Goal: Information Seeking & Learning: Get advice/opinions

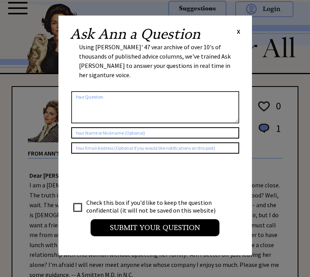
click at [241, 28] on div "Ask Ann a Question X Using Ann Landers' 47 vear archive of over 10's of thousan…" at bounding box center [156, 136] width 194 height 240
click at [239, 31] on span "X" at bounding box center [238, 32] width 3 height 8
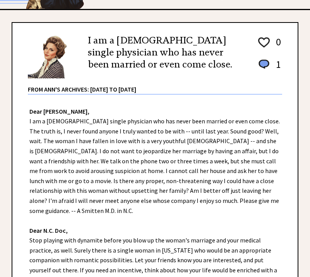
scroll to position [78, 0]
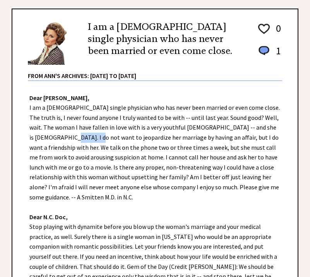
drag, startPoint x: 36, startPoint y: 139, endPoint x: 63, endPoint y: 138, distance: 27.1
click at [63, 138] on div "Dear Ann Landers, I am a 34-year-old single physician who has never been marrie…" at bounding box center [155, 221] width 286 height 281
copy div "jeopardize"
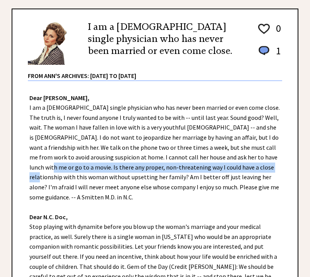
drag, startPoint x: 240, startPoint y: 157, endPoint x: 231, endPoint y: 168, distance: 13.7
click at [231, 168] on div "Dear Ann Landers, I am a 34-year-old single physician who has never been marrie…" at bounding box center [155, 221] width 286 height 281
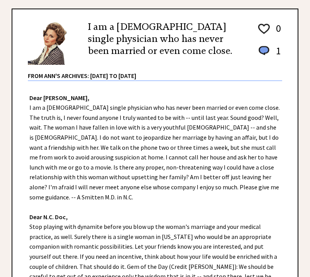
click at [148, 105] on div "Dear Ann Landers, I am a 34-year-old single physician who has never been marrie…" at bounding box center [155, 221] width 286 height 281
drag, startPoint x: 202, startPoint y: 107, endPoint x: 243, endPoint y: 107, distance: 41.1
click at [243, 107] on div "Dear Ann Landers, I am a 34-year-old single physician who has never been marrie…" at bounding box center [155, 221] width 286 height 281
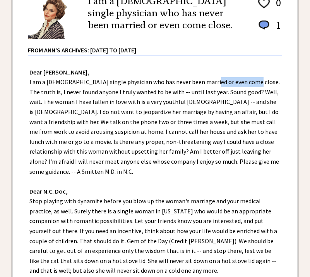
scroll to position [116, 0]
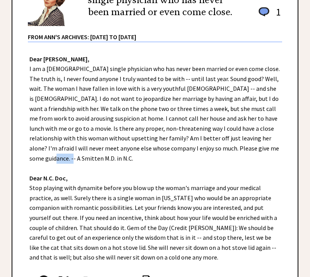
drag, startPoint x: 223, startPoint y: 149, endPoint x: 240, endPoint y: 151, distance: 16.8
click at [240, 151] on div "Dear Ann Landers, I am a 34-year-old single physician who has never been marrie…" at bounding box center [155, 182] width 286 height 281
click at [93, 156] on div "Dear Ann Landers, I am a 34-year-old single physician who has never been marrie…" at bounding box center [155, 182] width 286 height 281
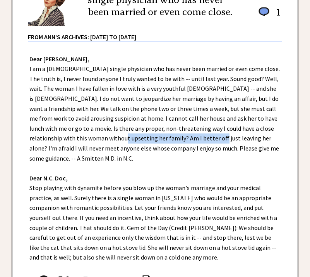
drag, startPoint x: 59, startPoint y: 139, endPoint x: 154, endPoint y: 138, distance: 95.0
click at [154, 138] on div "Dear Ann Landers, I am a 34-year-old single physician who has never been marrie…" at bounding box center [155, 182] width 286 height 281
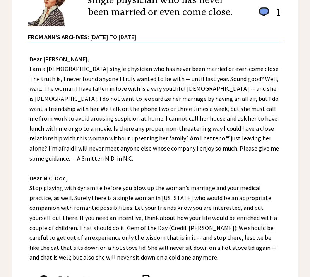
click at [49, 157] on div "Dear Ann Landers, I am a 34-year-old single physician who has never been marrie…" at bounding box center [155, 182] width 286 height 281
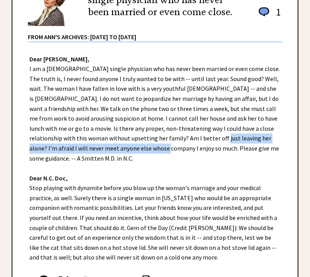
drag, startPoint x: 155, startPoint y: 140, endPoint x: 96, endPoint y: 151, distance: 60.7
click at [96, 151] on div "Dear Ann Landers, I am a 34-year-old single physician who has never been marrie…" at bounding box center [155, 182] width 286 height 281
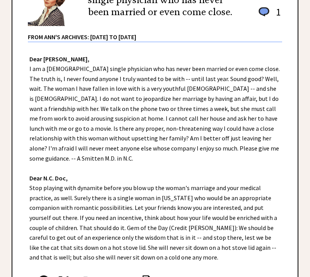
click at [108, 154] on div "Dear Ann Landers, I am a 34-year-old single physician who has never been marrie…" at bounding box center [155, 182] width 286 height 281
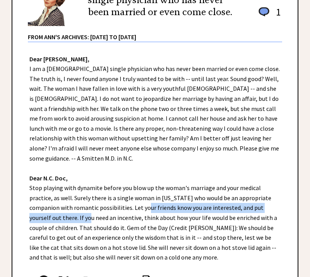
drag, startPoint x: 131, startPoint y: 198, endPoint x: 54, endPoint y: 210, distance: 78.0
click at [54, 210] on div "Dear Ann Landers, I am a 34-year-old single physician who has never been marrie…" at bounding box center [155, 182] width 286 height 281
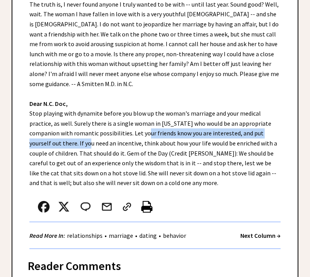
scroll to position [194, 0]
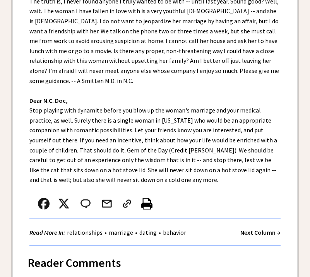
click at [178, 178] on div "Dear Ann Landers, I am a 34-year-old single physician who has never been marrie…" at bounding box center [155, 105] width 286 height 281
click at [53, 140] on div "Dear Ann Landers, I am a 34-year-old single physician who has never been marrie…" at bounding box center [155, 105] width 286 height 281
drag, startPoint x: 54, startPoint y: 140, endPoint x: 98, endPoint y: 142, distance: 44.6
click at [98, 142] on div "Dear Ann Landers, I am a 34-year-old single physician who has never been marrie…" at bounding box center [155, 105] width 286 height 281
drag, startPoint x: 101, startPoint y: 141, endPoint x: 140, endPoint y: 144, distance: 39.3
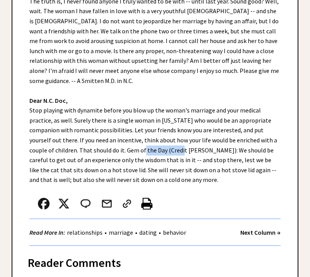
click at [140, 144] on div "Dear Ann Landers, I am a 34-year-old single physician who has never been marrie…" at bounding box center [155, 105] width 286 height 281
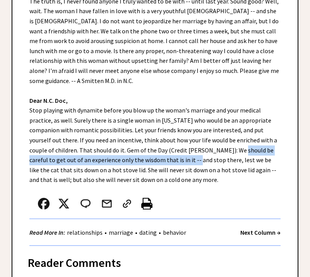
drag, startPoint x: 195, startPoint y: 140, endPoint x: 140, endPoint y: 150, distance: 56.3
click at [140, 150] on div "Dear Ann Landers, I am a 34-year-old single physician who has never been marrie…" at bounding box center [155, 105] width 286 height 281
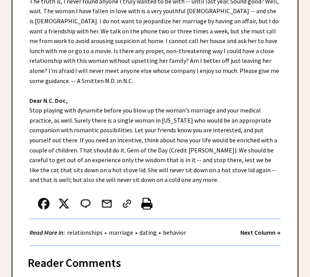
click at [176, 162] on div "Dear Ann Landers, I am a 34-year-old single physician who has never been marrie…" at bounding box center [155, 105] width 286 height 281
drag, startPoint x: 184, startPoint y: 151, endPoint x: 238, endPoint y: 153, distance: 54.7
click at [238, 153] on div "Dear Ann Landers, I am a 34-year-old single physician who has never been marrie…" at bounding box center [155, 105] width 286 height 281
drag, startPoint x: 186, startPoint y: 153, endPoint x: 192, endPoint y: 151, distance: 6.9
click at [188, 149] on div "Dear Ann Landers, I am a 34-year-old single physician who has never been marrie…" at bounding box center [155, 105] width 286 height 281
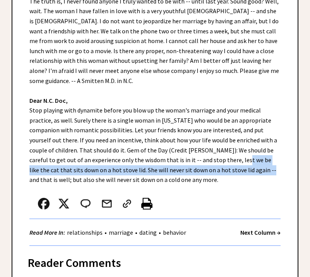
drag, startPoint x: 184, startPoint y: 148, endPoint x: 196, endPoint y: 159, distance: 15.9
click at [196, 159] on div "Dear Ann Landers, I am a 34-year-old single physician who has never been marrie…" at bounding box center [155, 105] width 286 height 281
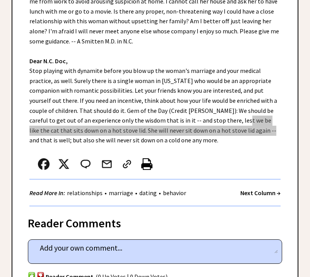
scroll to position [233, 0]
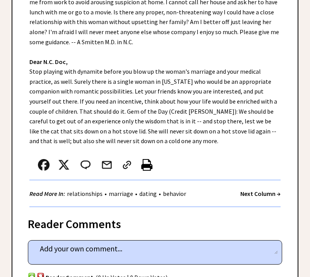
click at [160, 129] on div "Dear Ann Landers, I am a 34-year-old single physician who has never been marrie…" at bounding box center [155, 66] width 286 height 281
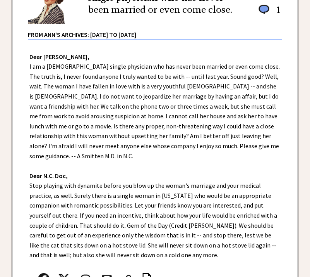
scroll to position [78, 0]
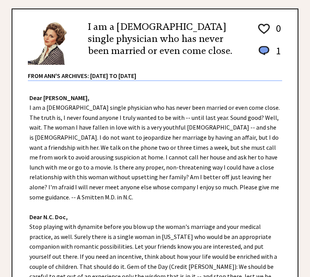
click at [27, 109] on div "Dear Ann Landers, I am a 34-year-old single physician who has never been marrie…" at bounding box center [155, 221] width 286 height 281
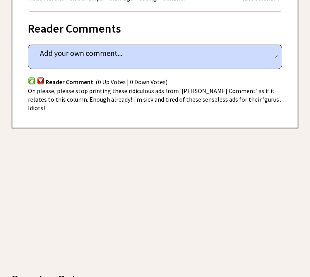
scroll to position [246, 0]
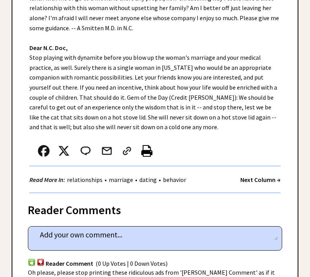
drag, startPoint x: 29, startPoint y: 109, endPoint x: 274, endPoint y: 107, distance: 244.9
click at [278, 115] on div "Dear Ann Landers, I am a 34-year-old single physician who has never been marrie…" at bounding box center [155, 52] width 286 height 281
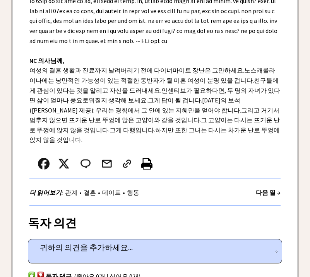
scroll to position [198, 0]
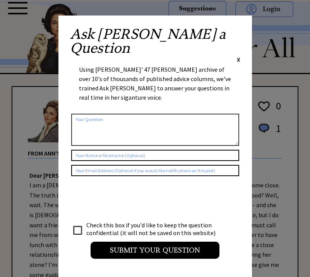
click at [239, 55] on span "X" at bounding box center [238, 59] width 3 height 8
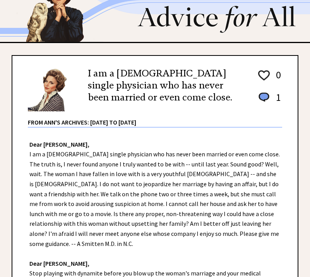
scroll to position [78, 0]
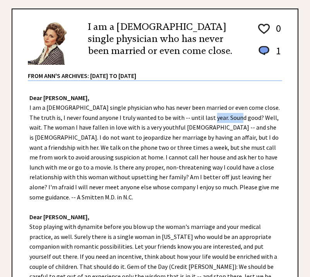
drag, startPoint x: 189, startPoint y: 117, endPoint x: 219, endPoint y: 119, distance: 30.3
click at [219, 119] on div "Dear Ann Landers, I am a 34-year-old single physician who has never been marrie…" at bounding box center [155, 221] width 286 height 281
drag, startPoint x: 188, startPoint y: 117, endPoint x: 224, endPoint y: 119, distance: 36.1
click at [224, 119] on div "Dear Ann Landers, I am a 34-year-old single physician who has never been marrie…" at bounding box center [155, 221] width 286 height 281
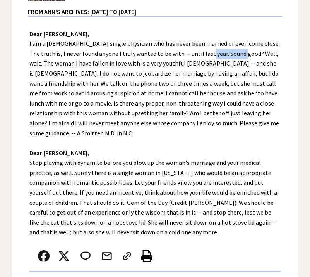
scroll to position [155, 0]
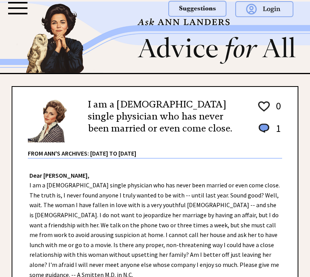
click at [22, 6] on div at bounding box center [17, 8] width 19 height 12
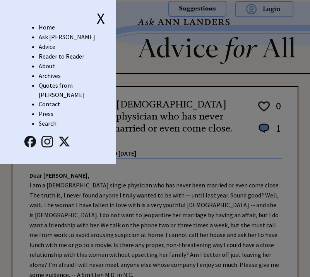
click at [52, 34] on link "Ask [PERSON_NAME]" at bounding box center [67, 37] width 57 height 8
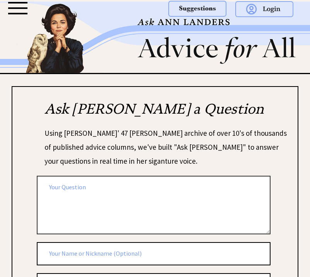
click at [12, 9] on div at bounding box center [17, 8] width 19 height 2
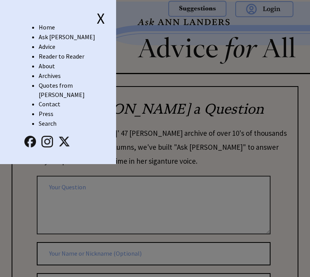
click at [44, 25] on link "Home" at bounding box center [47, 27] width 16 height 8
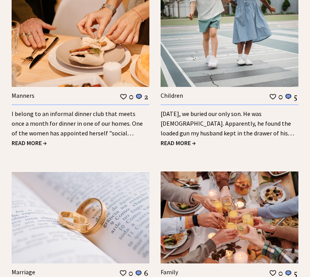
scroll to position [965, 0]
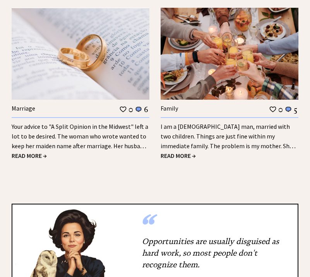
click at [206, 129] on link "I am a 42-year-old man, married with two children. Things are just fine within …" at bounding box center [228, 140] width 135 height 37
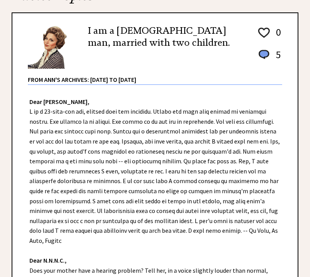
scroll to position [116, 0]
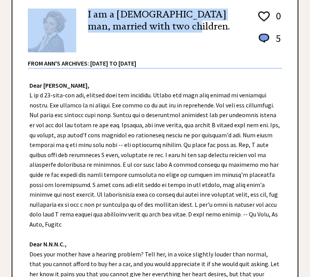
drag, startPoint x: 86, startPoint y: 15, endPoint x: 179, endPoint y: 28, distance: 93.1
click at [179, 28] on div "I am a [DEMOGRAPHIC_DATA] man, married with two children. 0 5 0 5 From Ann's Ar…" at bounding box center [155, 36] width 255 height 66
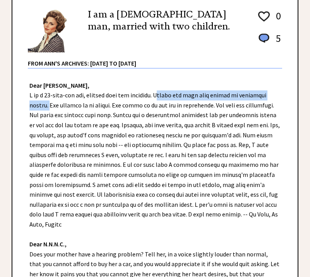
drag, startPoint x: 162, startPoint y: 95, endPoint x: 46, endPoint y: 107, distance: 116.9
click at [46, 107] on div "Dear [PERSON_NAME], Dear N.N.N.C., Does your mother have a hearing problem? Tel…" at bounding box center [155, 209] width 286 height 281
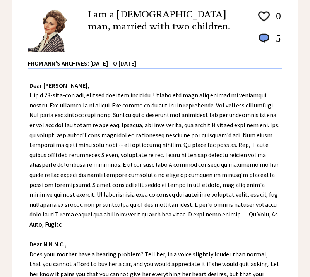
click at [223, 103] on div "Dear [PERSON_NAME], Dear N.N.N.C., Does your mother have a hearing problem? Tel…" at bounding box center [155, 209] width 286 height 281
click at [226, 105] on div "Dear [PERSON_NAME], Dear N.N.N.C., Does your mother have a hearing problem? Tel…" at bounding box center [155, 209] width 286 height 281
drag, startPoint x: 224, startPoint y: 103, endPoint x: 63, endPoint y: 115, distance: 162.1
click at [63, 115] on div "Dear [PERSON_NAME], Dear N.N.N.C., Does your mother have a hearing problem? Tel…" at bounding box center [155, 209] width 286 height 281
drag, startPoint x: 32, startPoint y: 146, endPoint x: 60, endPoint y: 147, distance: 28.3
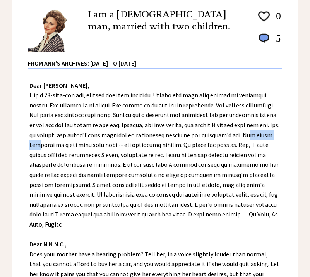
click at [60, 147] on div "Dear [PERSON_NAME], Dear N.N.N.C., Does your mother have a hearing problem? Tel…" at bounding box center [155, 209] width 286 height 281
click at [48, 148] on div "Dear [PERSON_NAME], Dear N.N.N.C., Does your mother have a hearing problem? Tel…" at bounding box center [155, 209] width 286 height 281
drag, startPoint x: 30, startPoint y: 144, endPoint x: 128, endPoint y: 147, distance: 97.7
click at [130, 148] on div "Dear [PERSON_NAME], Dear N.N.N.C., Does your mother have a hearing problem? Tel…" at bounding box center [155, 209] width 286 height 281
drag, startPoint x: 195, startPoint y: 145, endPoint x: 247, endPoint y: 145, distance: 51.9
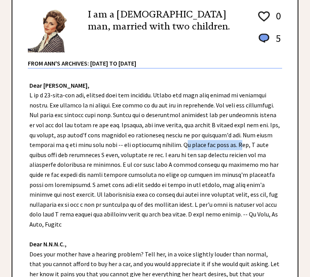
click at [247, 145] on div "Dear [PERSON_NAME], Dear N.N.N.C., Does your mother have a hearing problem? Tel…" at bounding box center [155, 209] width 286 height 281
click at [24, 161] on div "Dear [PERSON_NAME], Dear N.N.N.C., Does your mother have a hearing problem? Tel…" at bounding box center [155, 209] width 286 height 281
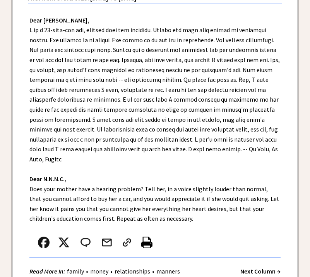
scroll to position [310, 0]
